Goal: Check status: Check status

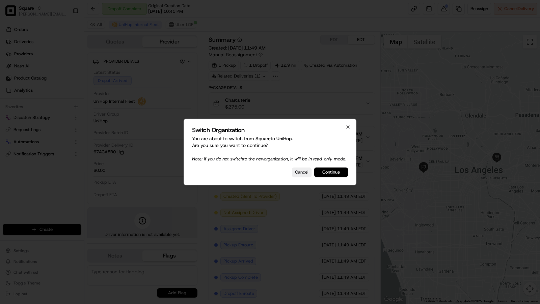
click at [337, 170] on div "Switch Organization You are about to switch from Square to UniHop . Are you sur…" at bounding box center [269, 152] width 173 height 67
click at [337, 174] on button "Continue" at bounding box center [331, 172] width 34 height 9
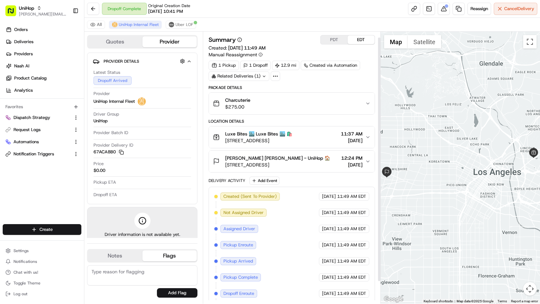
scroll to position [31, 0]
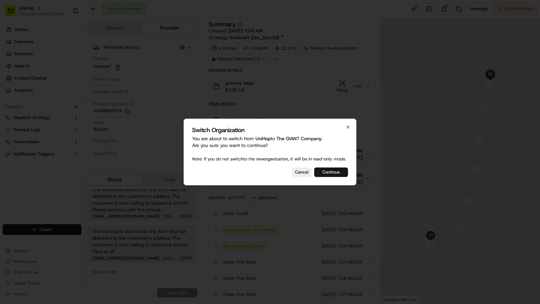
click at [336, 176] on button "Continue" at bounding box center [331, 172] width 34 height 9
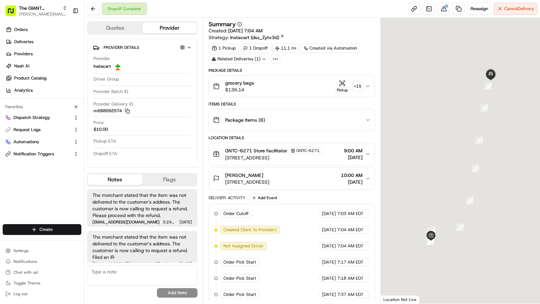
scroll to position [6, 0]
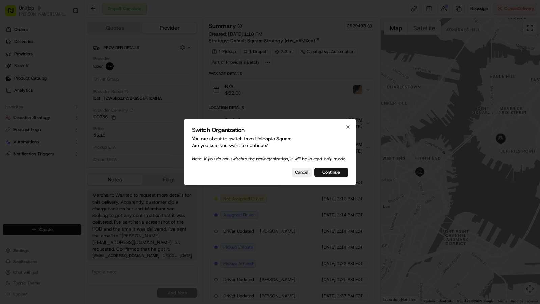
scroll to position [19, 0]
